Goal: Task Accomplishment & Management: Complete application form

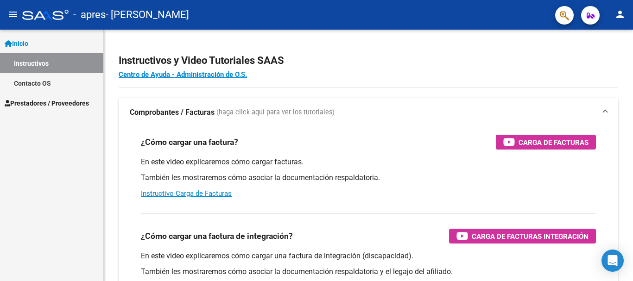
click at [35, 108] on span "Prestadores / Proveedores" at bounding box center [47, 103] width 84 height 10
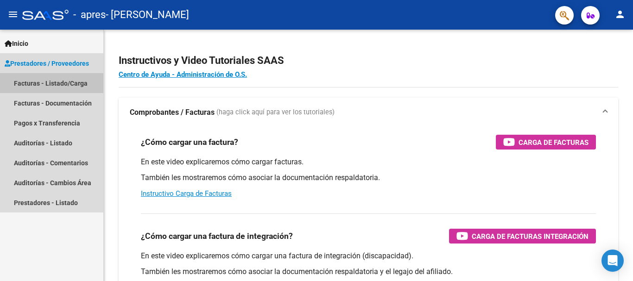
click at [65, 84] on link "Facturas - Listado/Carga" at bounding box center [51, 83] width 103 height 20
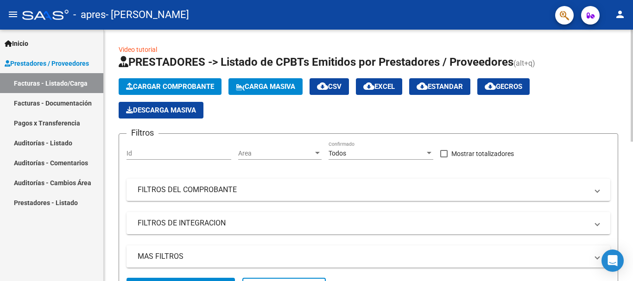
scroll to position [46, 0]
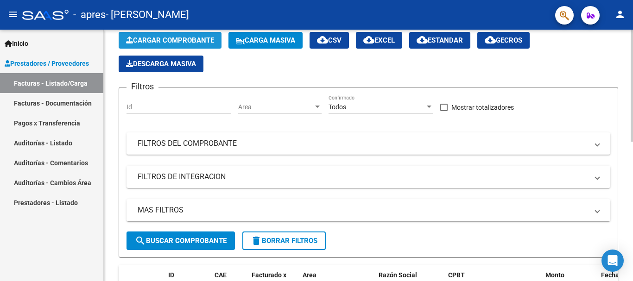
click at [153, 34] on button "Cargar Comprobante" at bounding box center [170, 40] width 103 height 17
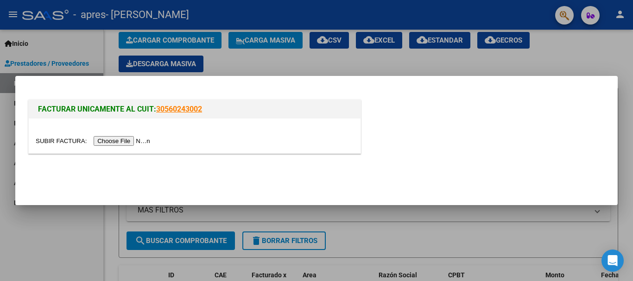
click at [138, 140] on input "file" at bounding box center [94, 141] width 117 height 10
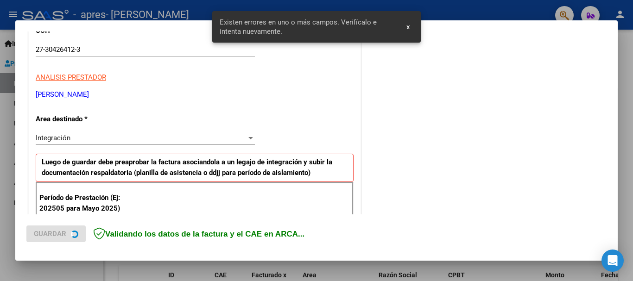
scroll to position [214, 0]
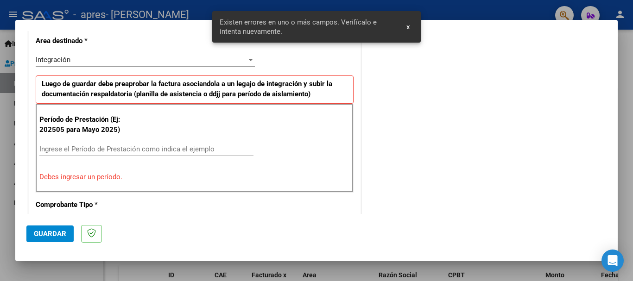
click at [105, 145] on input "Ingrese el Período de Prestación como indica el ejemplo" at bounding box center [146, 149] width 214 height 8
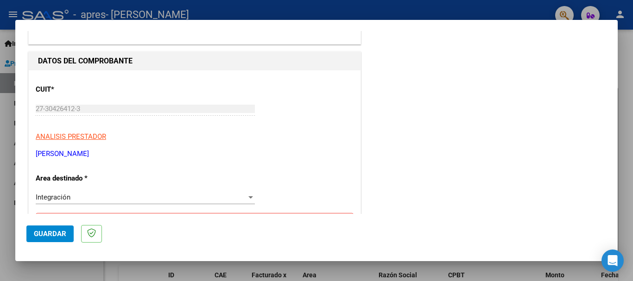
scroll to position [0, 0]
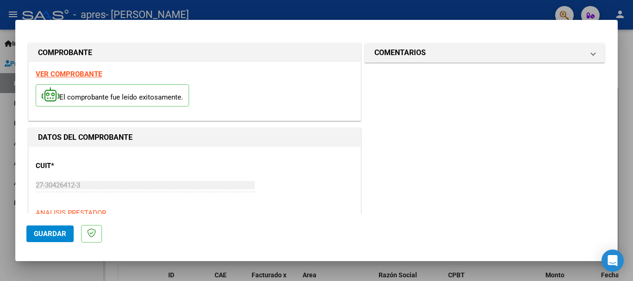
type input "202508"
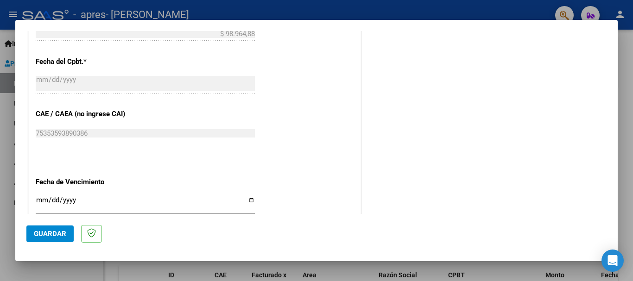
scroll to position [632, 0]
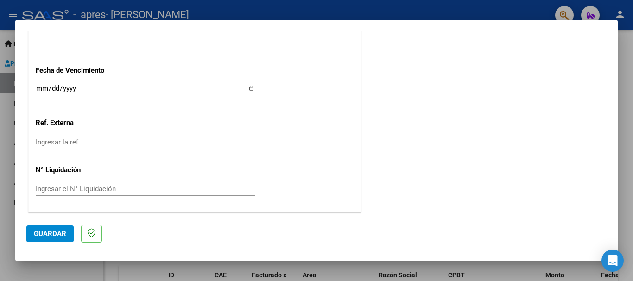
click at [41, 235] on span "Guardar" at bounding box center [50, 234] width 32 height 8
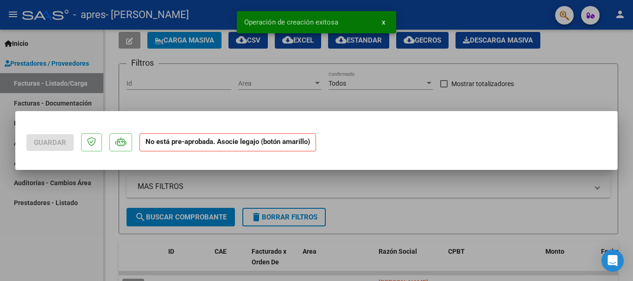
scroll to position [0, 0]
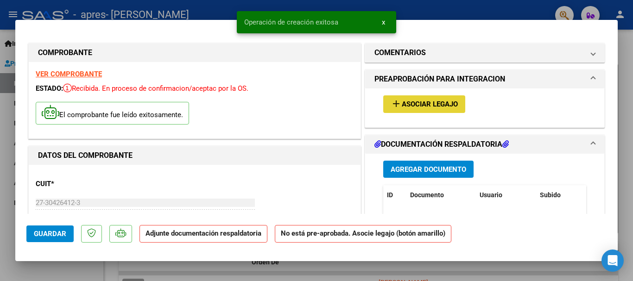
click at [448, 101] on span "Asociar Legajo" at bounding box center [430, 105] width 56 height 8
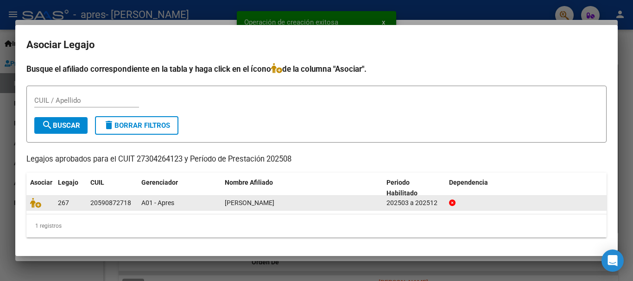
click at [89, 204] on datatable-body-cell "20590872718" at bounding box center [112, 203] width 51 height 14
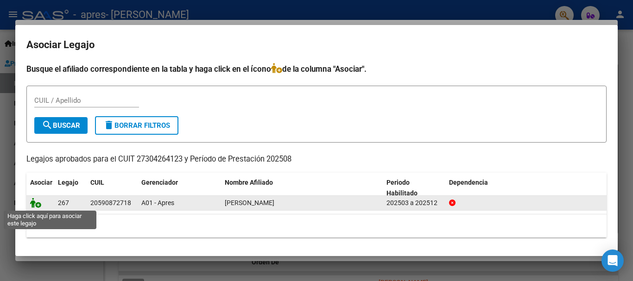
click at [39, 206] on icon at bounding box center [35, 203] width 11 height 10
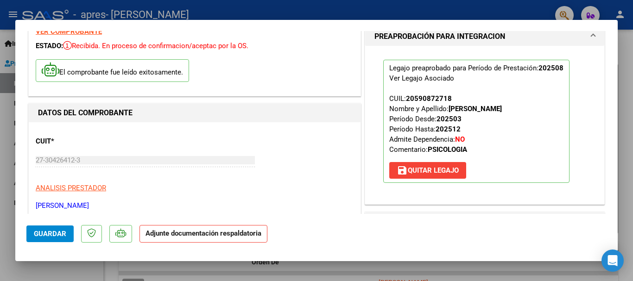
scroll to position [93, 0]
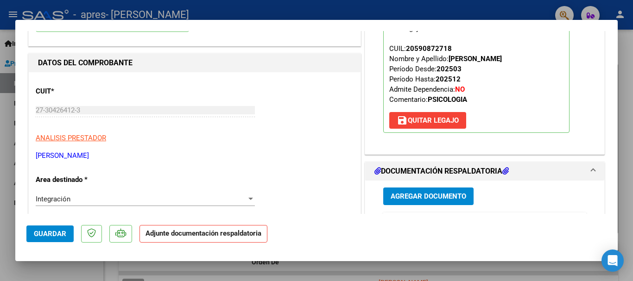
click at [400, 190] on button "Agregar Documento" at bounding box center [428, 196] width 90 height 17
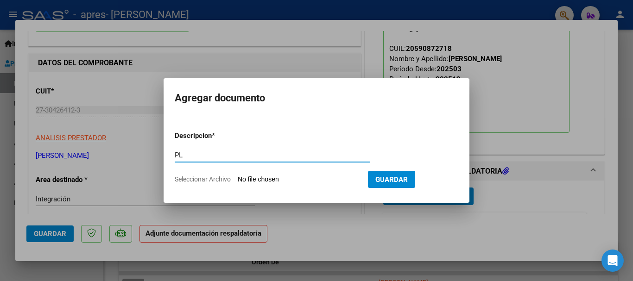
type input "P"
type input "Planilla de Asistencia"
click at [268, 179] on input "Seleccionar Archivo" at bounding box center [299, 180] width 123 height 9
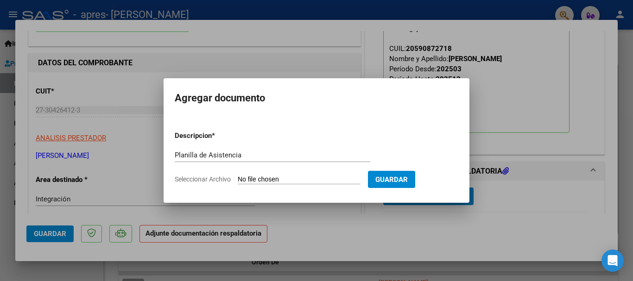
type input "C:\fakepath\[PERSON_NAME][DATE].pdf"
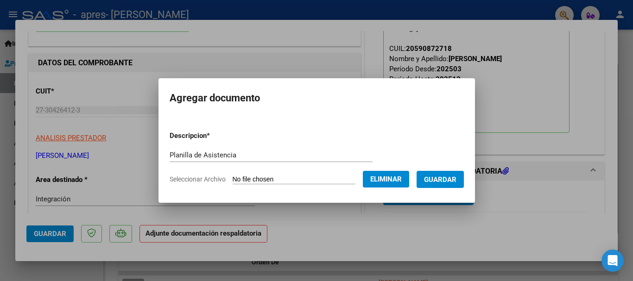
click at [454, 174] on button "Guardar" at bounding box center [439, 179] width 47 height 17
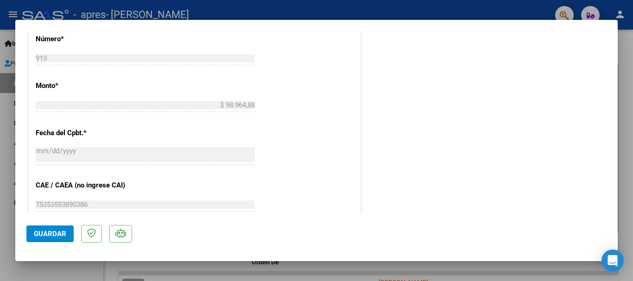
scroll to position [646, 0]
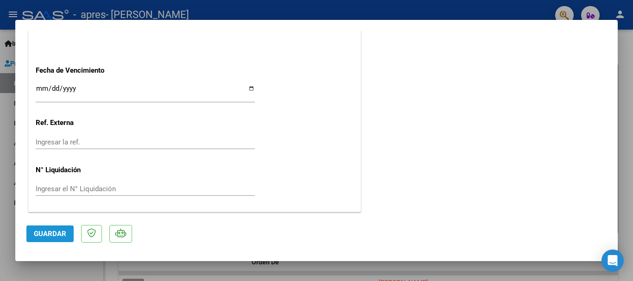
click at [45, 233] on span "Guardar" at bounding box center [50, 234] width 32 height 8
click at [45, 239] on button "Guardar" at bounding box center [49, 234] width 47 height 17
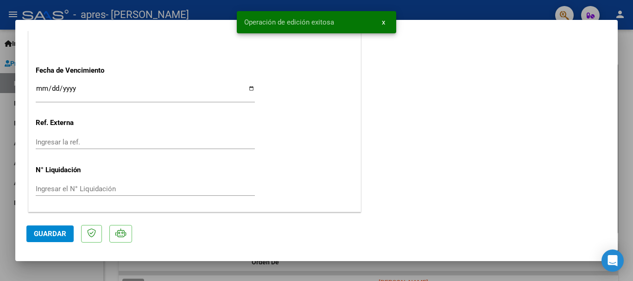
click at [385, 23] on span "x" at bounding box center [383, 22] width 3 height 8
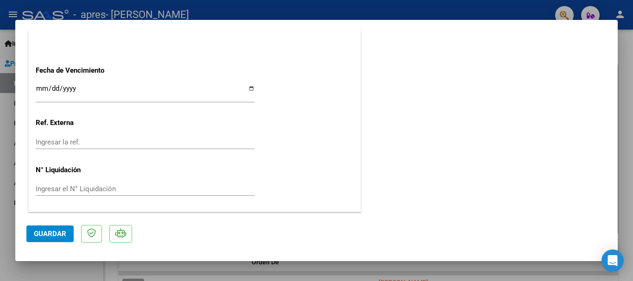
scroll to position [322, 0]
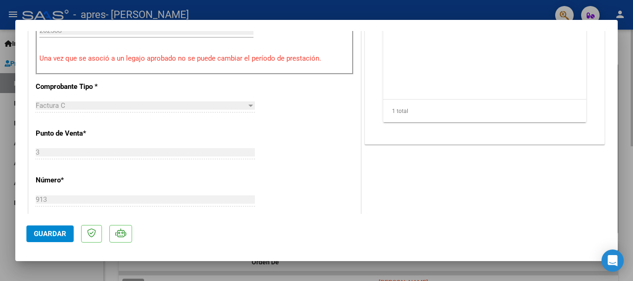
click at [623, 128] on div at bounding box center [316, 140] width 633 height 281
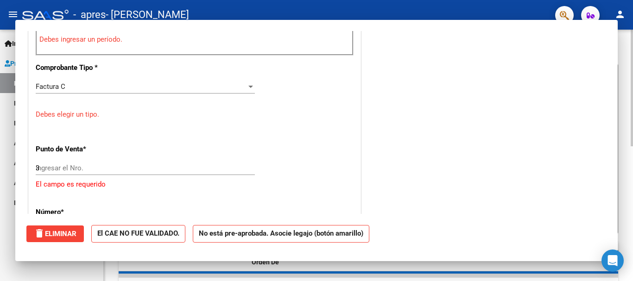
type input "$ 0,00"
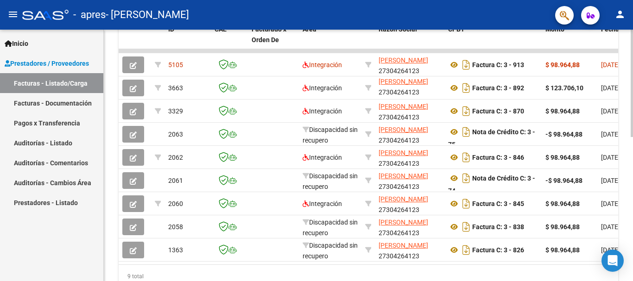
scroll to position [336, 0]
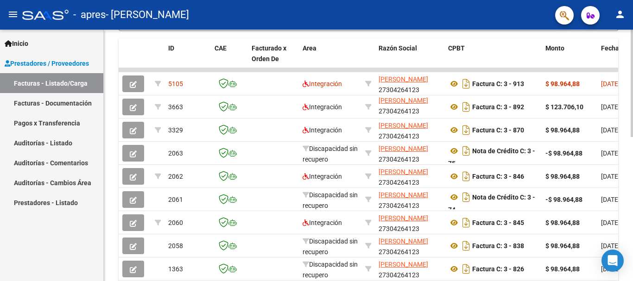
click at [632, 204] on div at bounding box center [632, 202] width 2 height 107
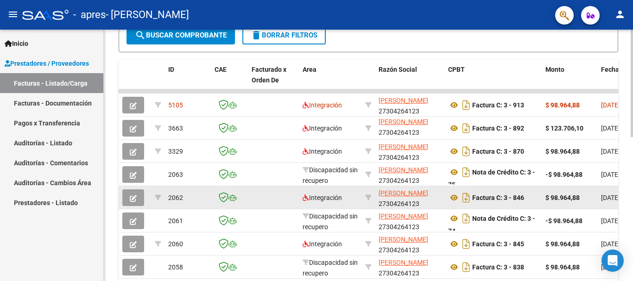
scroll to position [105, 0]
